Goal: Information Seeking & Learning: Check status

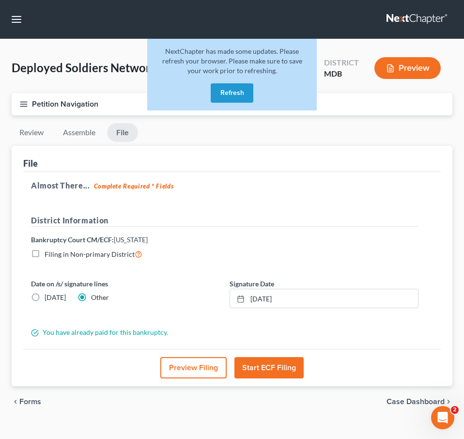
click at [233, 93] on button "Refresh" at bounding box center [232, 92] width 43 height 19
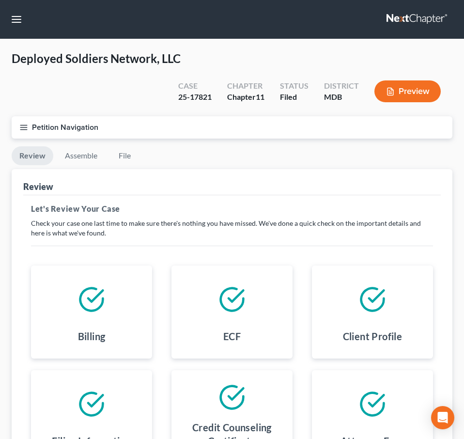
click at [427, 16] on link at bounding box center [418, 19] width 62 height 17
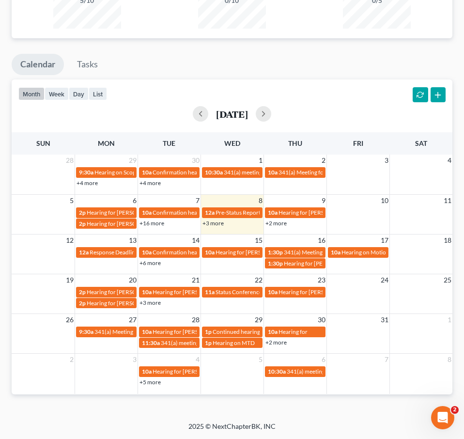
scroll to position [746, 0]
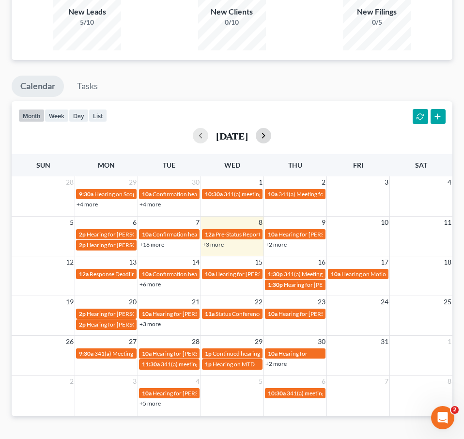
click at [272, 128] on button "button" at bounding box center [264, 136] width 16 height 16
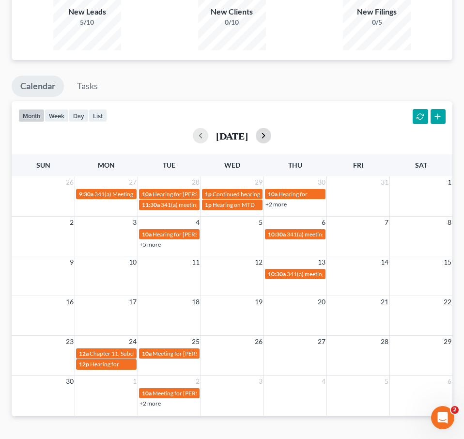
click at [272, 128] on button "button" at bounding box center [264, 136] width 16 height 16
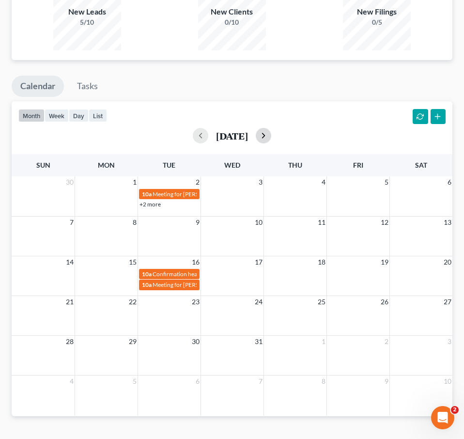
click at [272, 128] on button "button" at bounding box center [264, 136] width 16 height 16
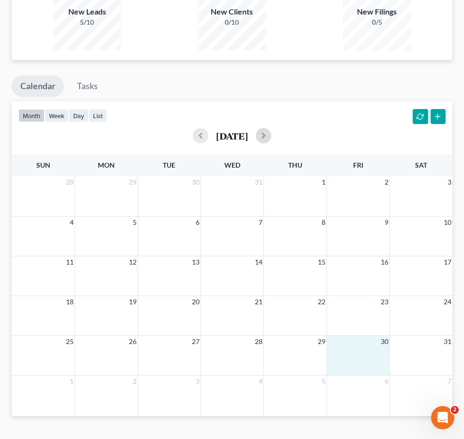
click at [350, 337] on div "25 26 27 28 29 30 31" at bounding box center [232, 356] width 441 height 40
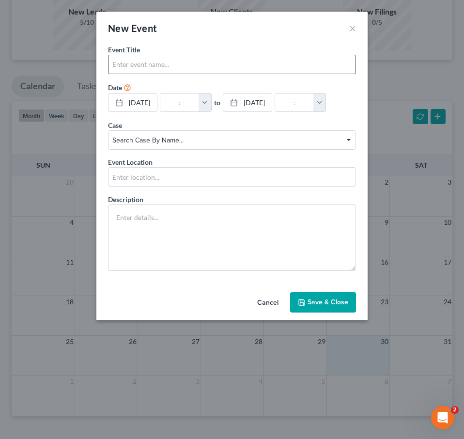
click at [211, 61] on input "text" at bounding box center [232, 64] width 247 height 18
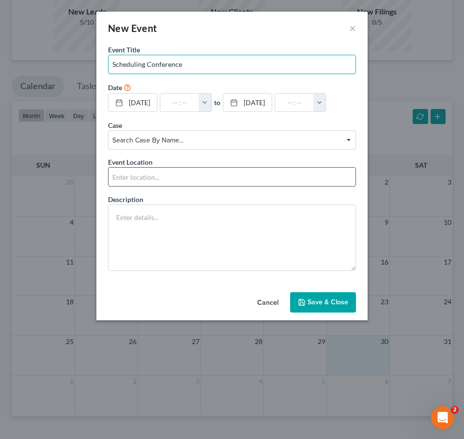
type input "Scheduling Conference"
click at [181, 178] on input "text" at bounding box center [232, 177] width 247 height 18
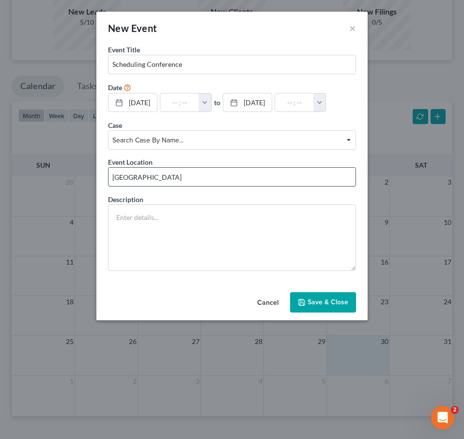
type input "[GEOGRAPHIC_DATA] - [STREET_ADDRESS]."
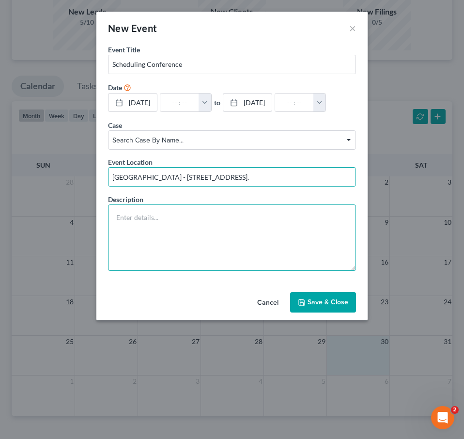
click at [188, 218] on textarea at bounding box center [232, 238] width 248 height 66
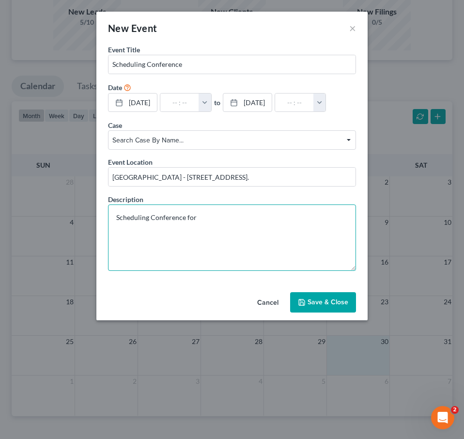
paste textarea "ALLIANCE ELECTRICAL STAFFING, LLC VS. [PERSON_NAME] ELECTRIC CO., LLC, ET AL."
drag, startPoint x: 200, startPoint y: 218, endPoint x: 228, endPoint y: 218, distance: 28.1
click at [228, 218] on textarea "Scheduling Conference for ALLIANCE ELECTRICAL STAFFING, LLC VS. [PERSON_NAME] E…" at bounding box center [232, 238] width 248 height 66
drag, startPoint x: 224, startPoint y: 218, endPoint x: 260, endPoint y: 218, distance: 35.9
click at [260, 218] on textarea "Scheduling Conference for Alliance ELECTRICAL STAFFING, LLC VS. [PERSON_NAME] E…" at bounding box center [232, 238] width 248 height 66
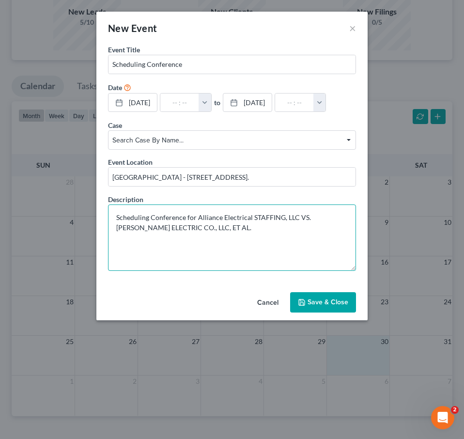
drag, startPoint x: 255, startPoint y: 218, endPoint x: 282, endPoint y: 217, distance: 26.7
click at [282, 217] on textarea "Scheduling Conference for Alliance Electrical STAFFING, LLC VS. [PERSON_NAME] E…" at bounding box center [232, 238] width 248 height 66
drag, startPoint x: 300, startPoint y: 219, endPoint x: 147, endPoint y: 228, distance: 153.5
click at [146, 228] on textarea "Scheduling Conference for Alliance Electrical Staffing, LLC VS. [PERSON_NAME] E…" at bounding box center [232, 238] width 248 height 66
click at [149, 229] on textarea "Scheduling Conference for Alliance Electrical Staffing, LLC VS. [PERSON_NAME] E…" at bounding box center [232, 238] width 248 height 66
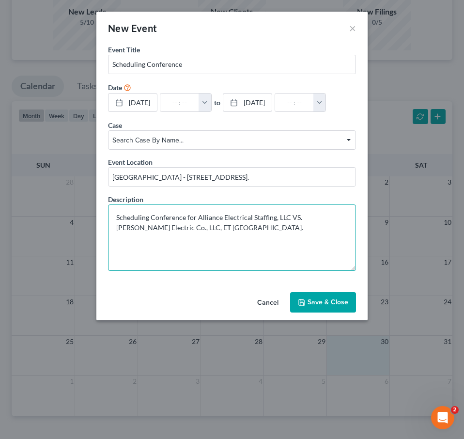
click at [183, 228] on textarea "Scheduling Conference for Alliance Electrical Staffing, LLC VS. [PERSON_NAME] E…" at bounding box center [232, 238] width 248 height 66
type textarea "Scheduling Conference for Alliance Electrical Staffing, LLC VS. [PERSON_NAME] E…"
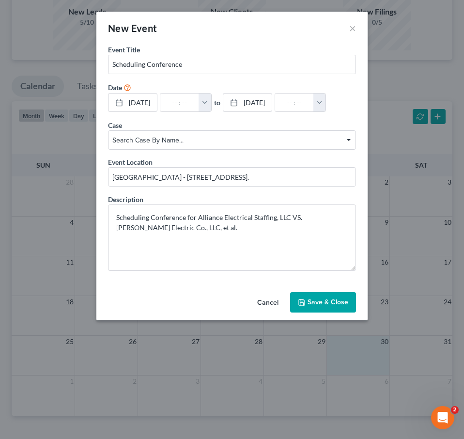
click at [140, 136] on span "Search case by name..." at bounding box center [231, 140] width 239 height 10
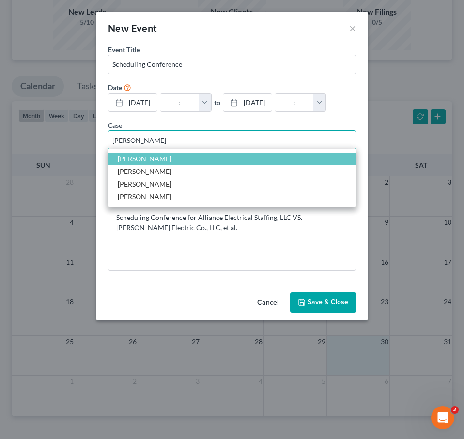
type input "[PERSON_NAME]"
click at [128, 158] on span "[PERSON_NAME]" at bounding box center [145, 159] width 54 height 8
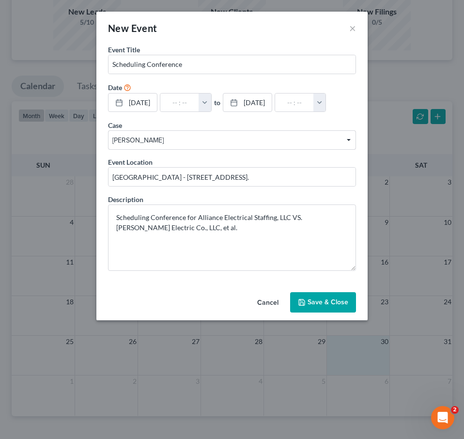
click at [298, 300] on button "Save & Close" at bounding box center [323, 302] width 66 height 20
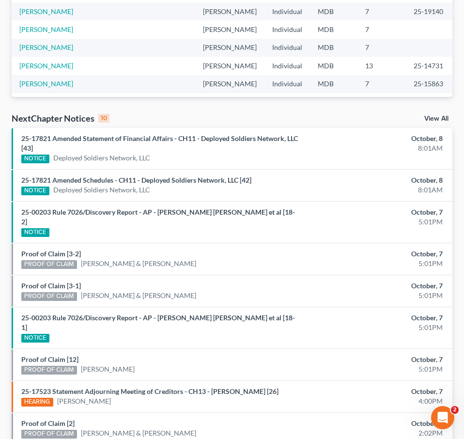
scroll to position [0, 0]
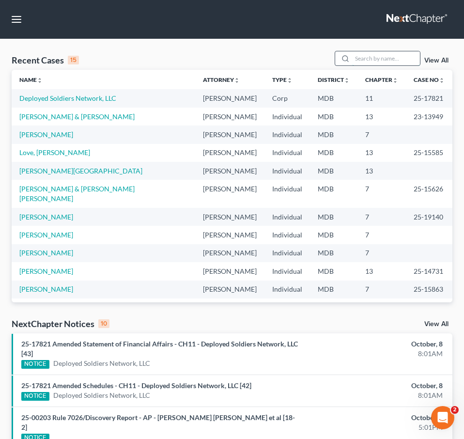
click at [369, 55] on input "search" at bounding box center [386, 58] width 68 height 14
click at [386, 53] on input "search" at bounding box center [386, 58] width 68 height 14
type input "leatherman"
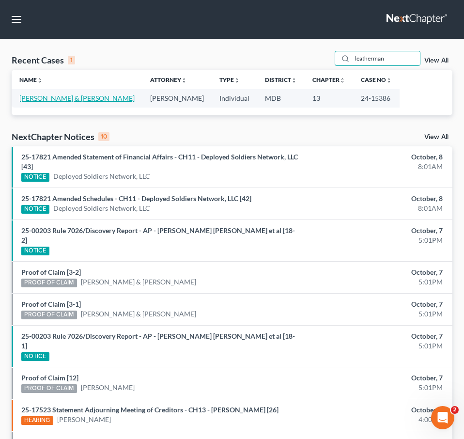
click at [74, 98] on link "[PERSON_NAME] & [PERSON_NAME]" at bounding box center [76, 98] width 115 height 8
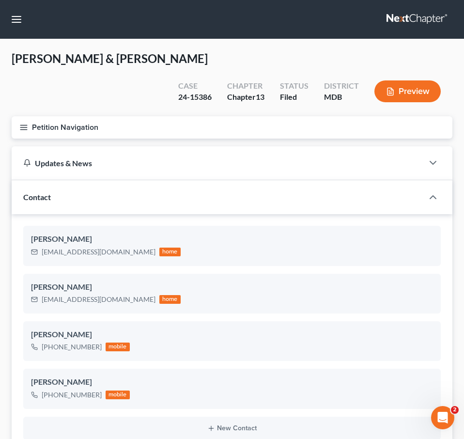
click at [23, 123] on icon "button" at bounding box center [23, 127] width 9 height 9
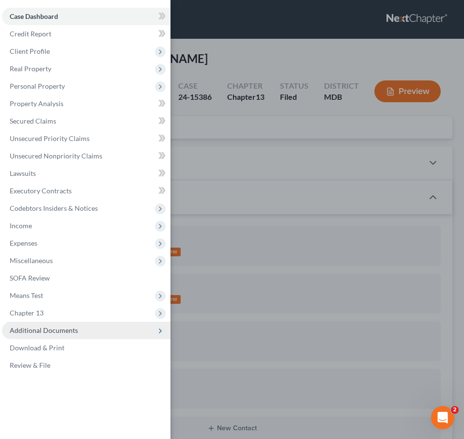
click at [42, 327] on span "Additional Documents" at bounding box center [44, 330] width 68 height 8
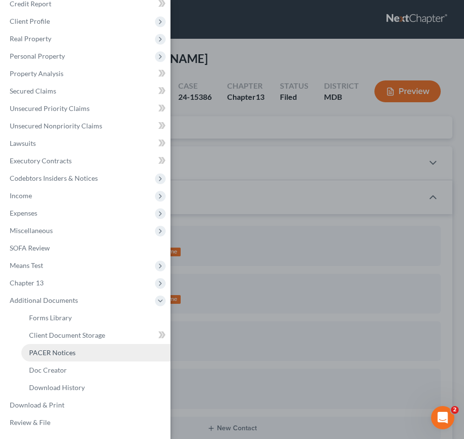
click at [44, 351] on span "PACER Notices" at bounding box center [52, 353] width 47 height 8
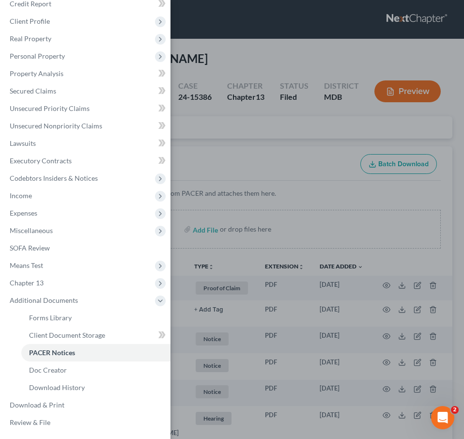
click at [243, 117] on div "Case Dashboard Payments Invoices Payments Payments Credit Report Client Profile" at bounding box center [232, 219] width 464 height 439
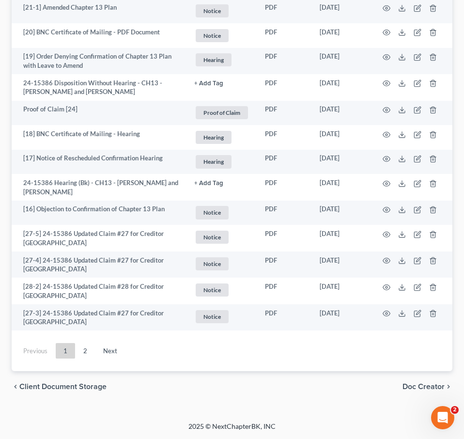
scroll to position [2166, 0]
click at [91, 347] on link "2" at bounding box center [85, 351] width 19 height 16
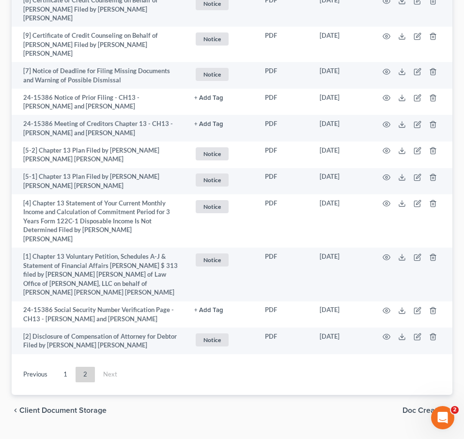
scroll to position [1871, 0]
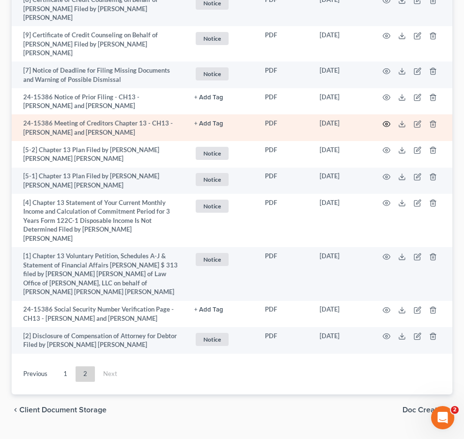
click at [387, 123] on circle "button" at bounding box center [387, 124] width 2 height 2
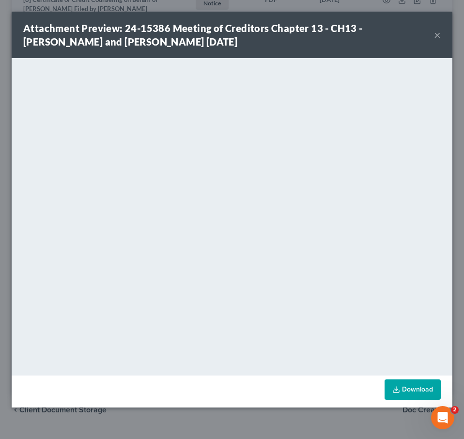
click at [440, 36] on button "×" at bounding box center [437, 35] width 7 height 12
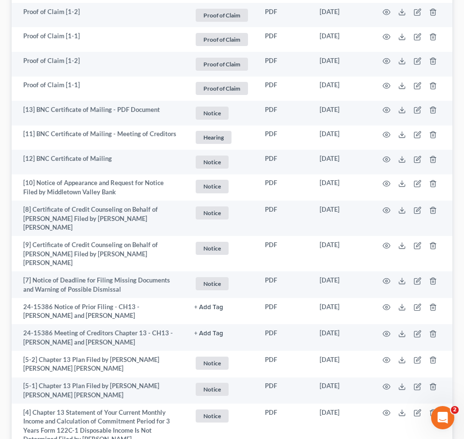
scroll to position [1661, 0]
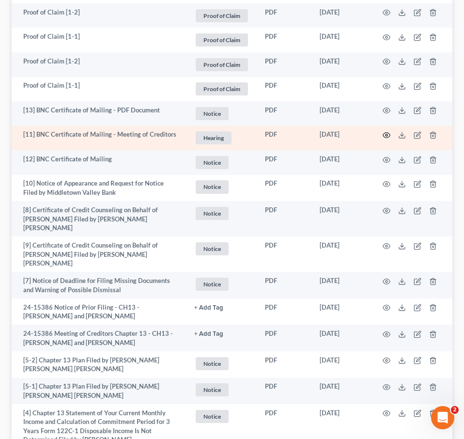
click at [385, 131] on icon "button" at bounding box center [387, 135] width 8 height 8
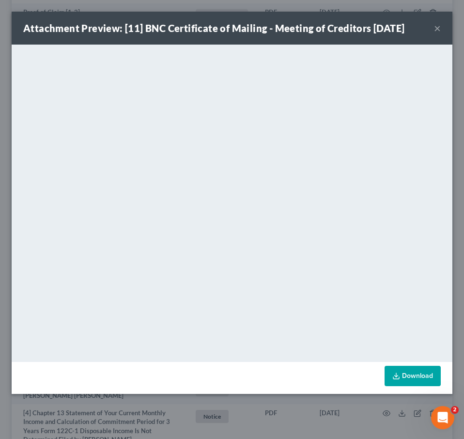
click at [439, 26] on button "×" at bounding box center [437, 28] width 7 height 12
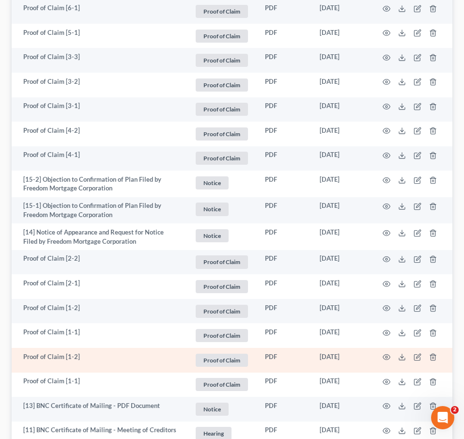
scroll to position [1871, 0]
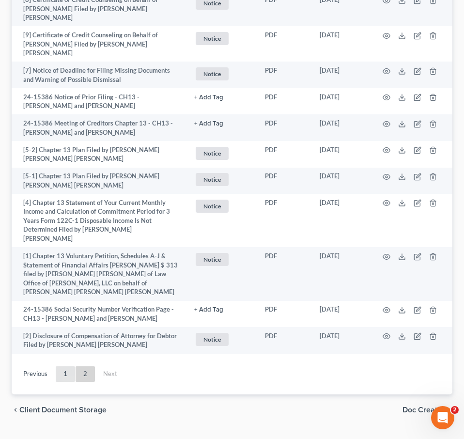
click at [63, 367] on link "1" at bounding box center [65, 375] width 19 height 16
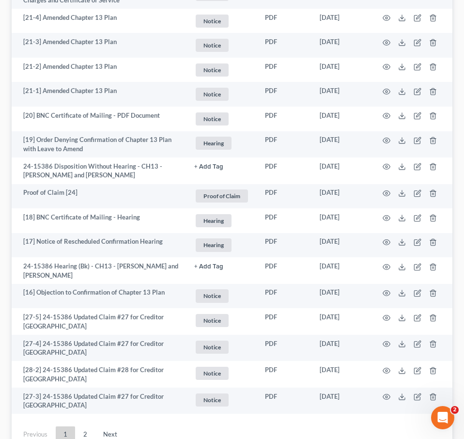
scroll to position [1429, 0]
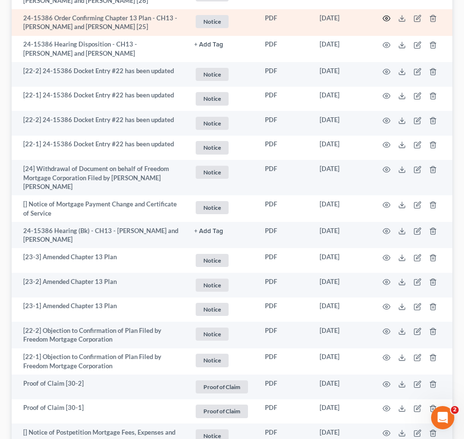
click at [384, 21] on icon "button" at bounding box center [387, 18] width 7 height 5
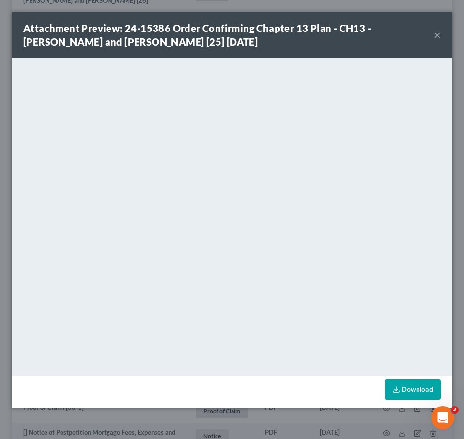
click at [439, 36] on button "×" at bounding box center [437, 35] width 7 height 12
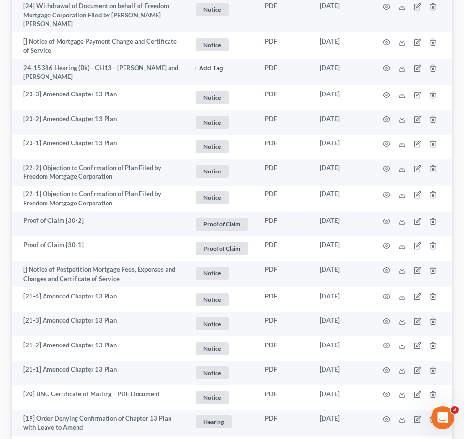
scroll to position [1566, 0]
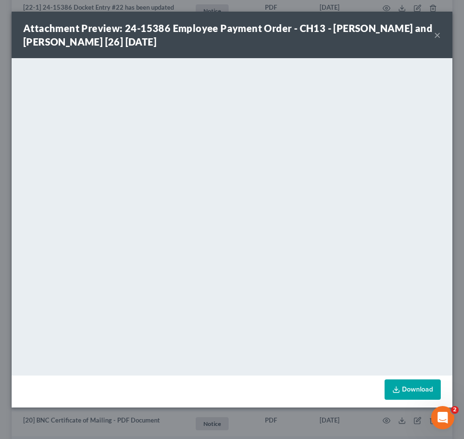
click at [440, 36] on button "×" at bounding box center [437, 35] width 7 height 12
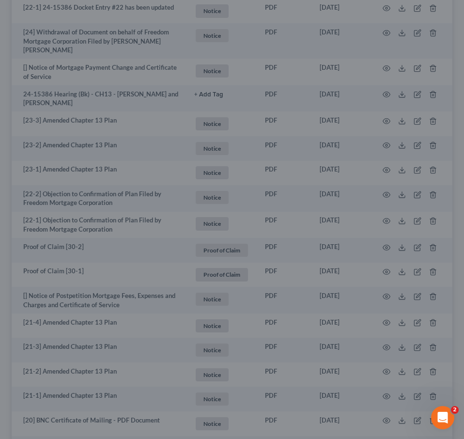
click at [414, 52] on button "×" at bounding box center [411, 57] width 6 height 10
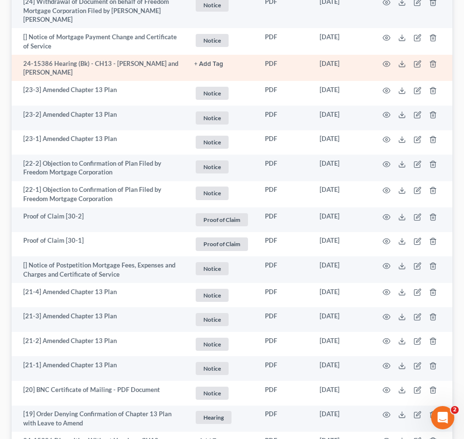
scroll to position [2166, 0]
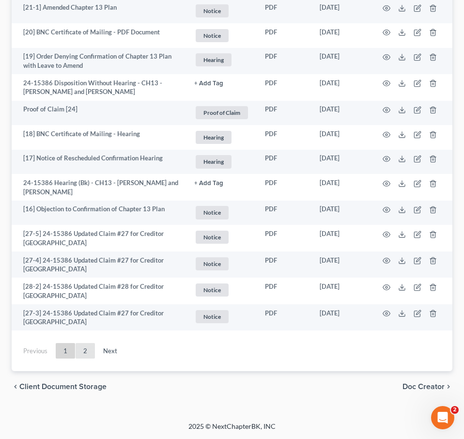
click at [85, 352] on link "2" at bounding box center [85, 351] width 19 height 16
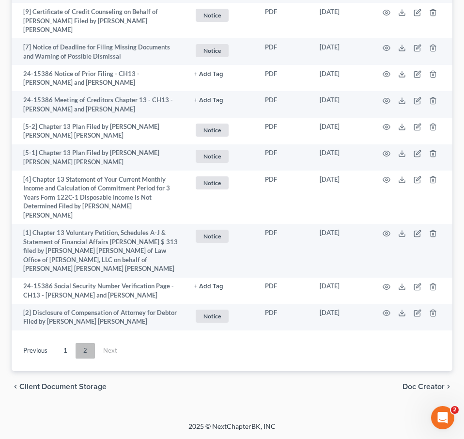
scroll to position [1871, 0]
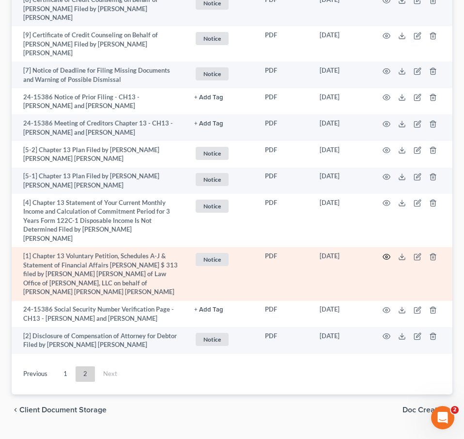
click at [386, 256] on circle "button" at bounding box center [387, 257] width 2 height 2
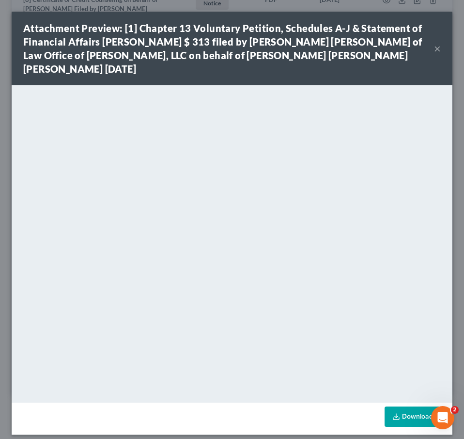
click at [438, 49] on button "×" at bounding box center [437, 49] width 7 height 12
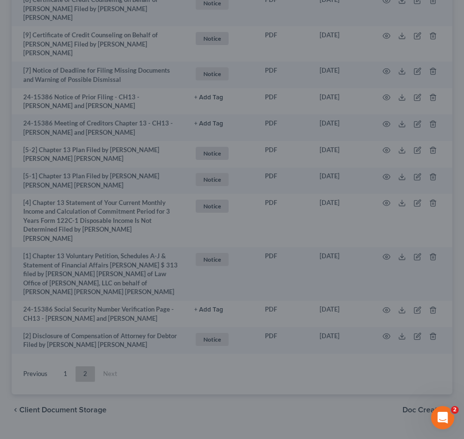
click at [414, 66] on button "×" at bounding box center [411, 71] width 6 height 10
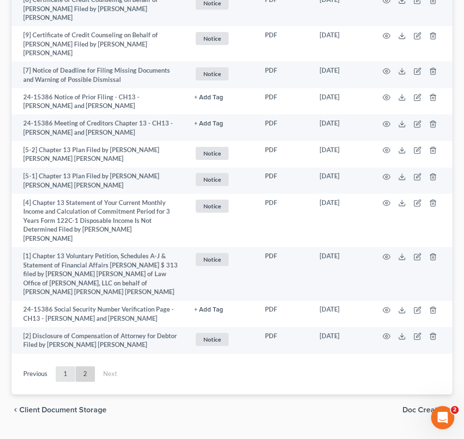
click at [67, 367] on link "1" at bounding box center [65, 375] width 19 height 16
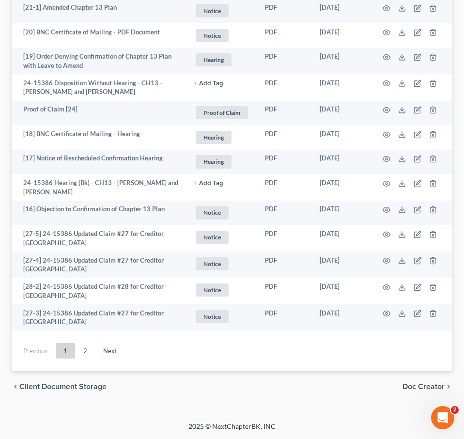
scroll to position [2166, 0]
click at [84, 351] on link "2" at bounding box center [85, 351] width 19 height 16
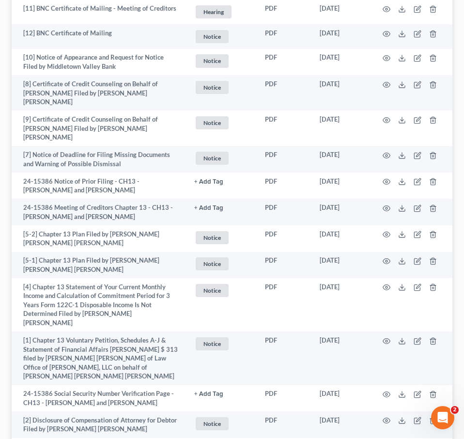
scroll to position [1871, 0]
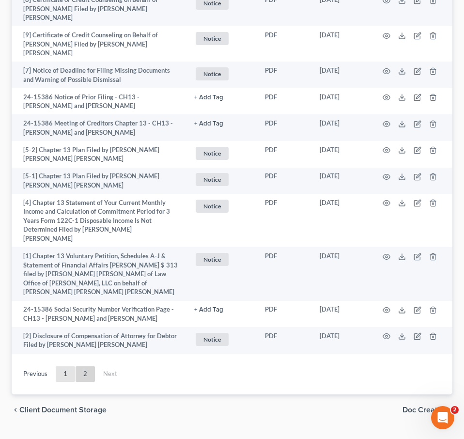
click at [64, 367] on link "1" at bounding box center [65, 375] width 19 height 16
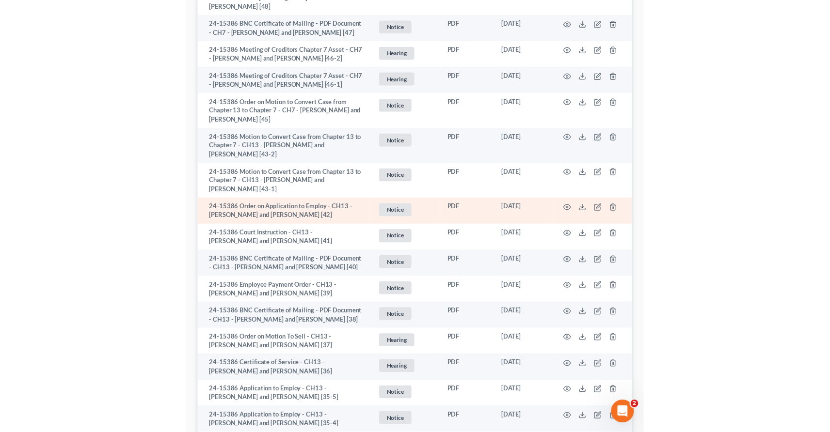
scroll to position [546, 0]
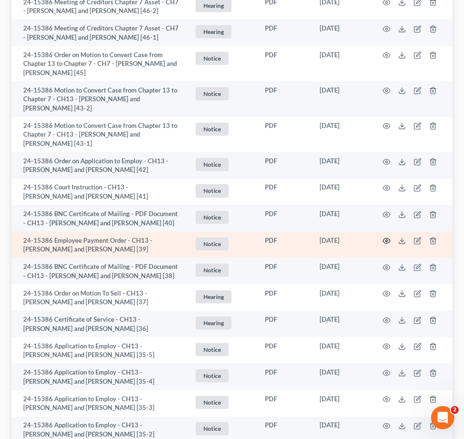
click at [385, 245] on icon "button" at bounding box center [387, 241] width 8 height 8
